Goal: Navigation & Orientation: Find specific page/section

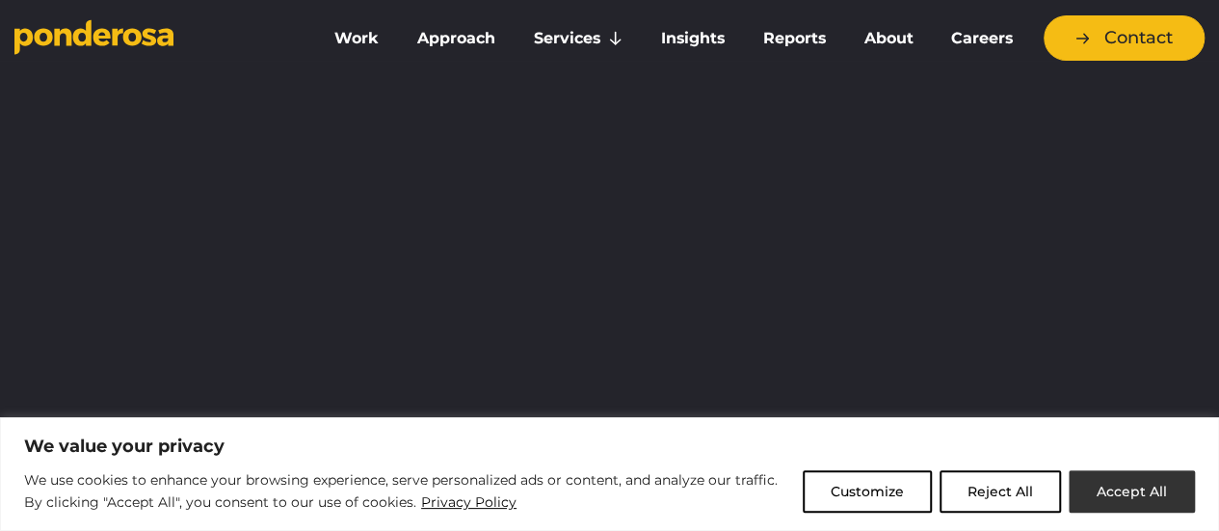
click at [1144, 485] on button "Accept All" at bounding box center [1131, 491] width 126 height 42
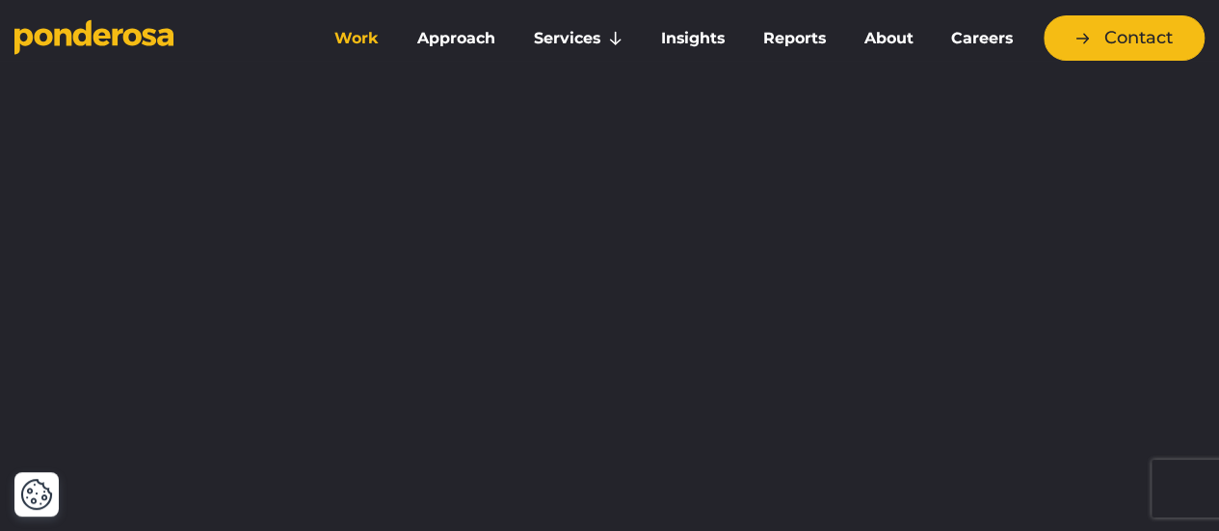
click at [351, 36] on link "Work" at bounding box center [356, 38] width 75 height 40
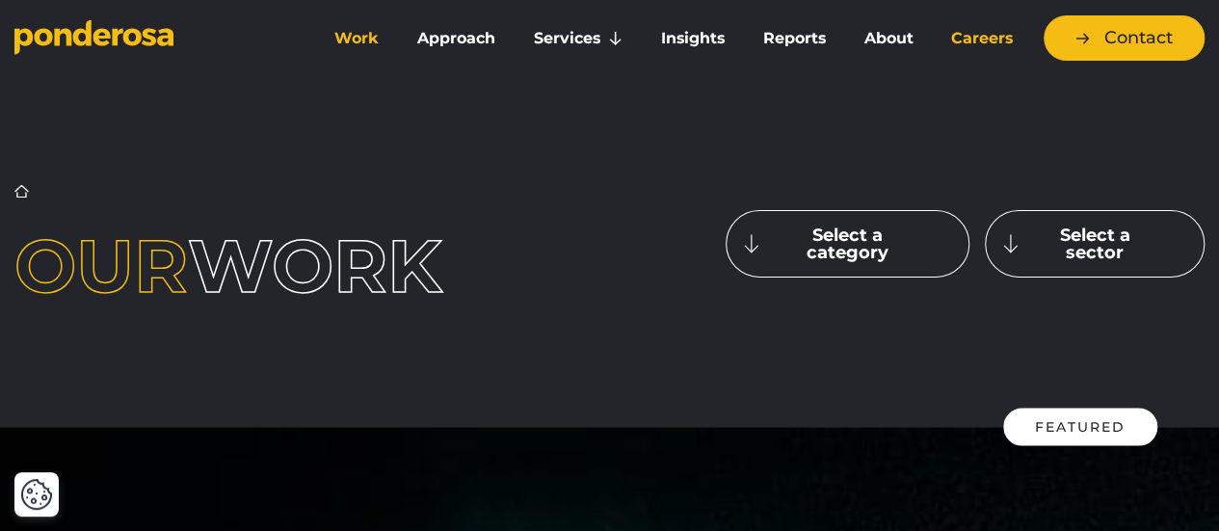
click at [997, 41] on link "Careers" at bounding box center [981, 38] width 92 height 40
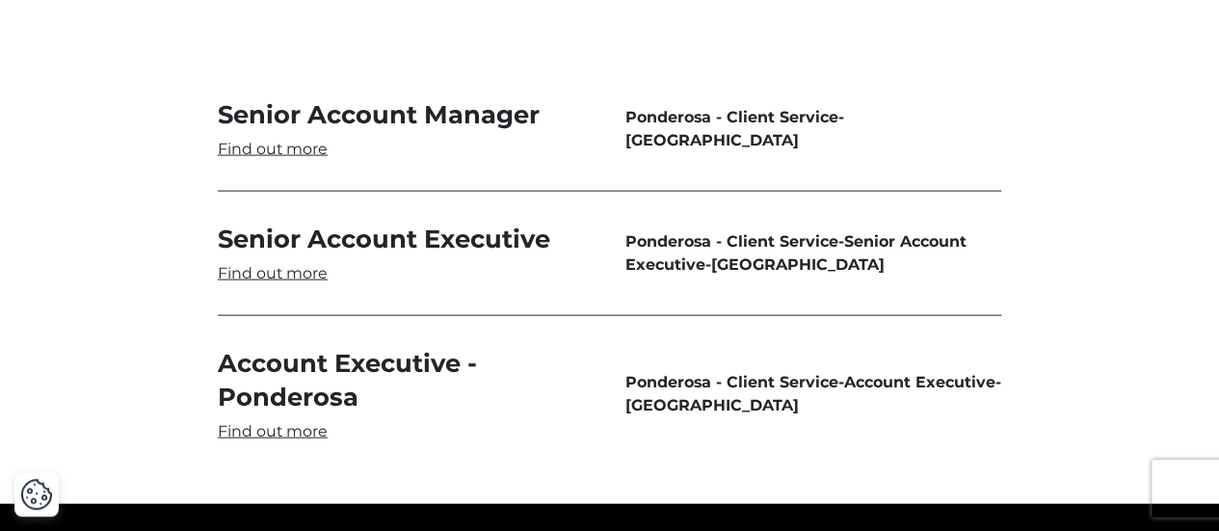
scroll to position [5780, 0]
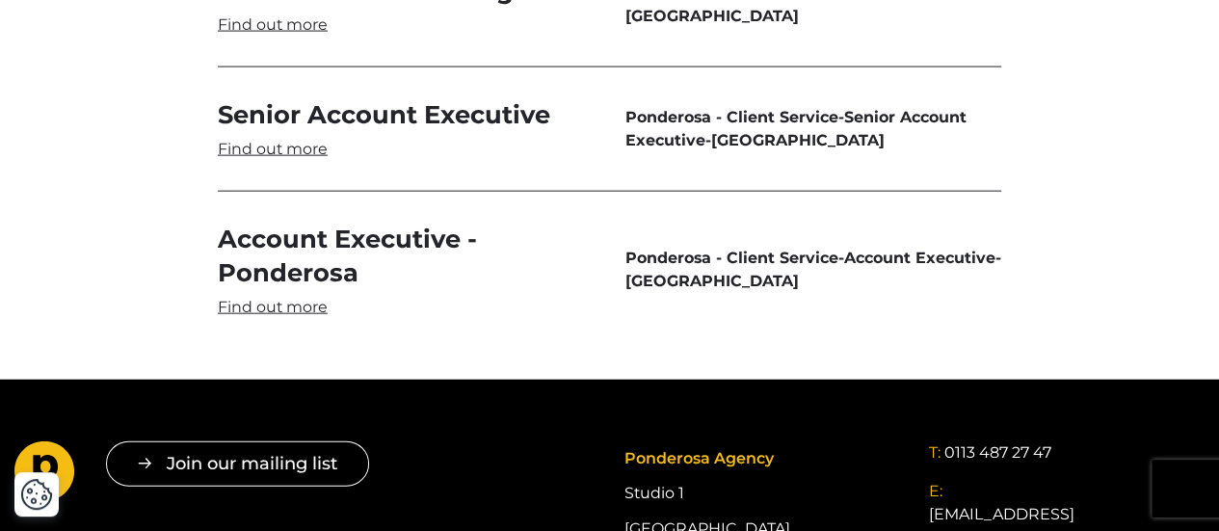
click at [298, 160] on link "Senior Account Executive" at bounding box center [406, 129] width 377 height 62
